Goal: Information Seeking & Learning: Learn about a topic

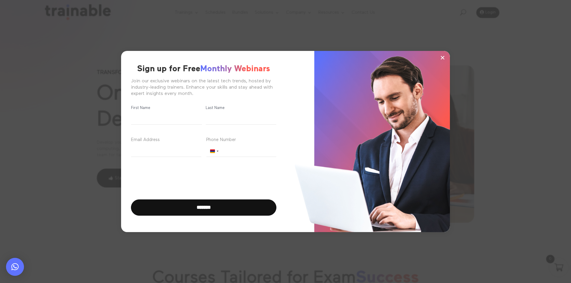
click at [443, 60] on span "×" at bounding box center [442, 57] width 5 height 9
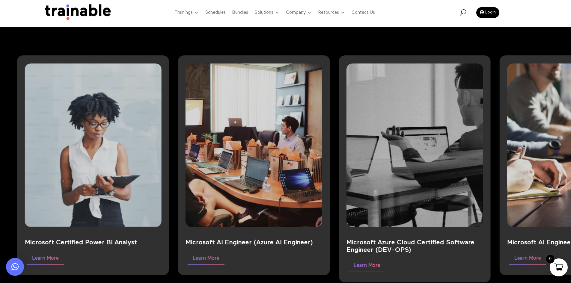
scroll to position [599, 0]
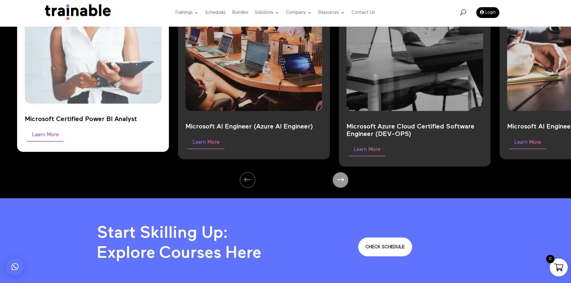
click at [107, 70] on img at bounding box center [93, 22] width 178 height 213
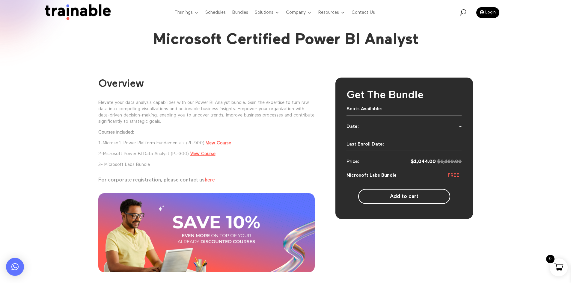
click at [540, 193] on div "Overview Elevate your data analysis capabilities with our Power BI Analyst bund…" at bounding box center [285, 192] width 571 height 239
click at [151, 182] on p "For corporate registration, please contact us here" at bounding box center [206, 180] width 217 height 5
copy div "For corporate registration, please contact us here"
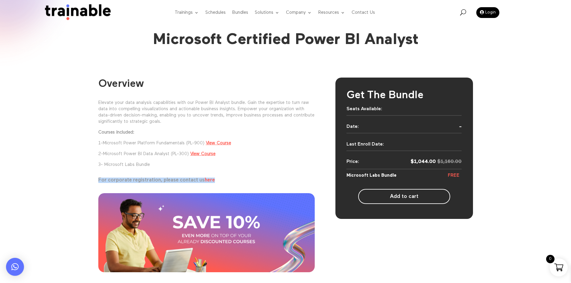
click at [502, 126] on div "Overview Elevate your data analysis capabilities with our Power BI Analyst bund…" at bounding box center [285, 192] width 571 height 239
